Goal: Information Seeking & Learning: Learn about a topic

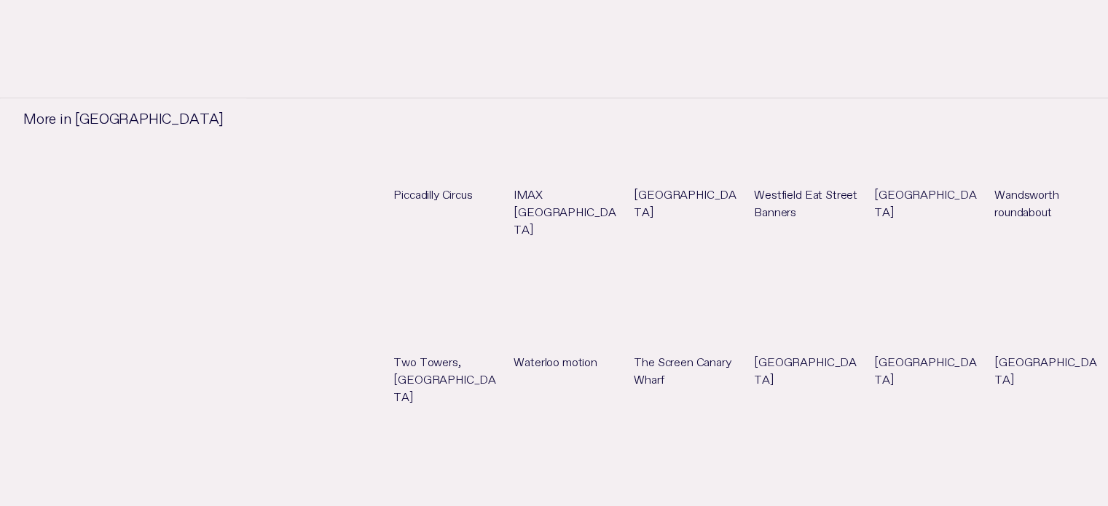
scroll to position [1385, 0]
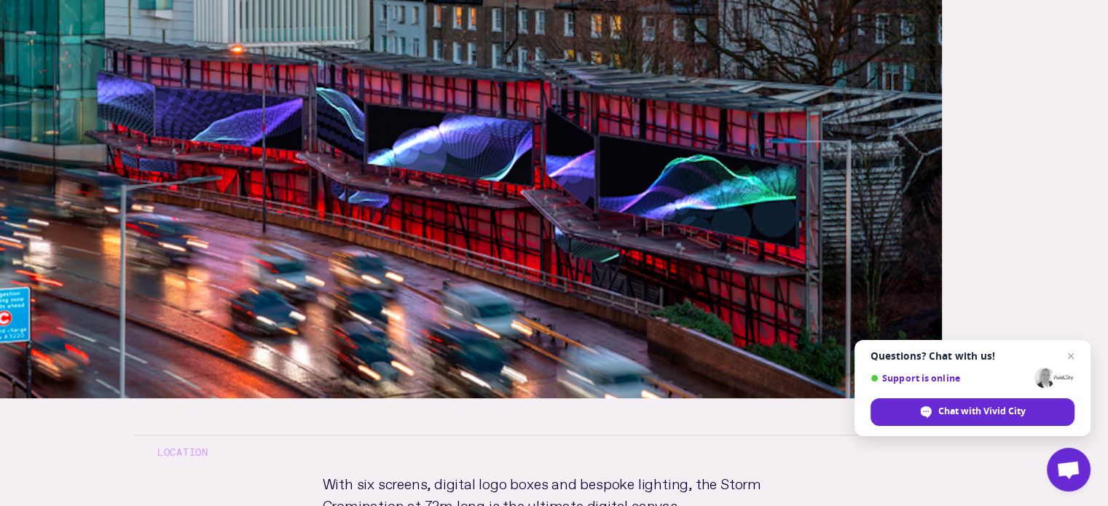
scroll to position [437, 0]
click at [1076, 353] on span "Close chat" at bounding box center [1072, 357] width 18 height 18
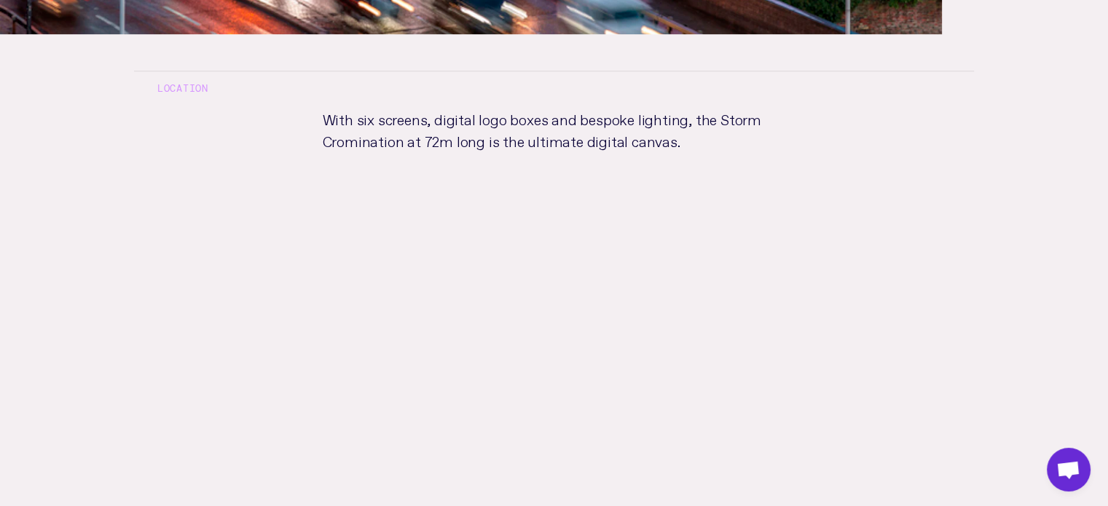
scroll to position [802, 0]
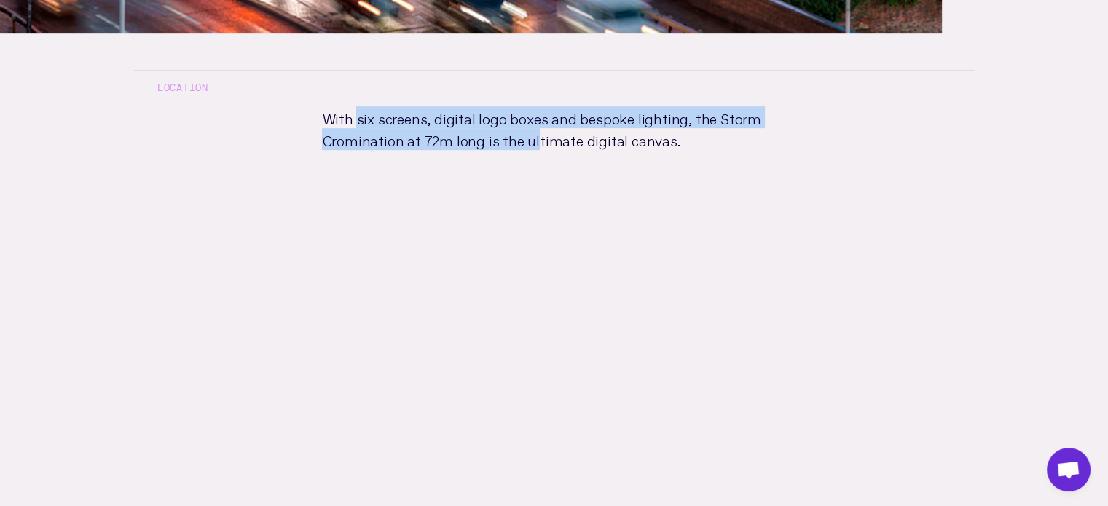
drag, startPoint x: 357, startPoint y: 120, endPoint x: 531, endPoint y: 139, distance: 175.2
click at [531, 139] on p "With six screens, digital logo boxes and bespoke lighting, the Storm Crominatio…" at bounding box center [554, 175] width 510 height 138
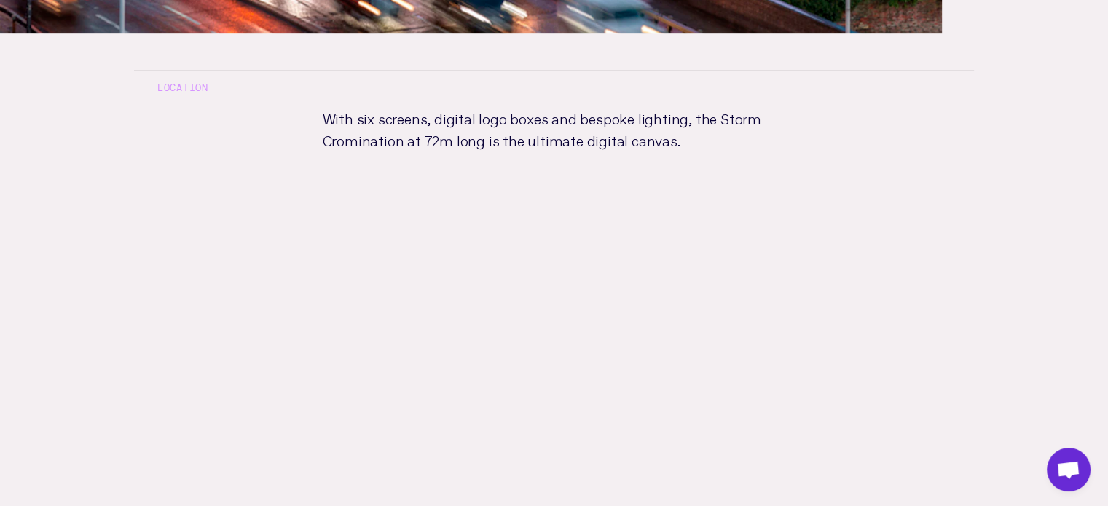
click at [566, 134] on p "With six screens, digital logo boxes and bespoke lighting, the Storm Crominatio…" at bounding box center [554, 175] width 510 height 138
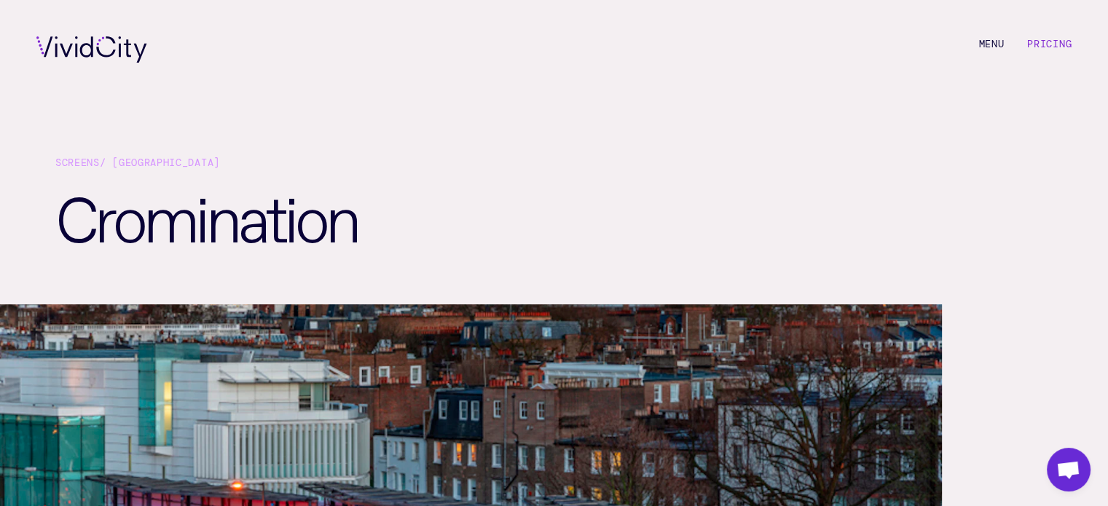
scroll to position [0, 0]
click at [1064, 45] on link "Pricing" at bounding box center [1050, 43] width 44 height 13
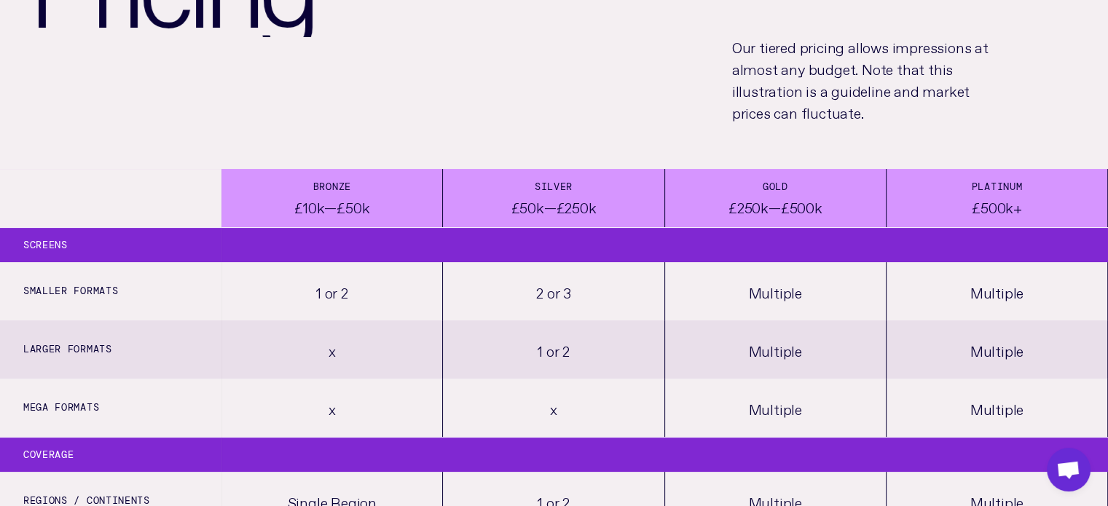
scroll to position [219, 0]
